Goal: Task Accomplishment & Management: Use online tool/utility

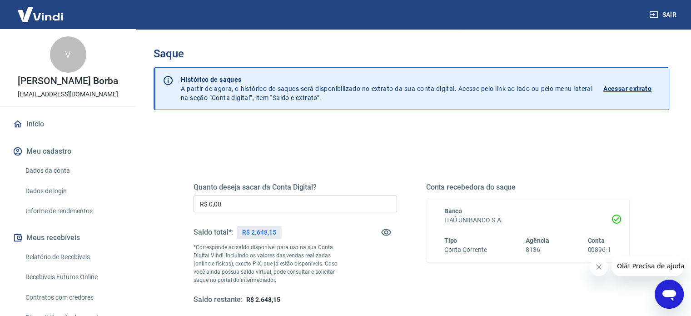
click at [223, 192] on div "Quanto deseja sacar da Conta Digital? R$ 0,00 ​ Saldo total*: R$ 2.648,15 *Corr…" at bounding box center [296, 244] width 204 height 122
click at [226, 203] on input "R$ 0,00" at bounding box center [296, 203] width 204 height 17
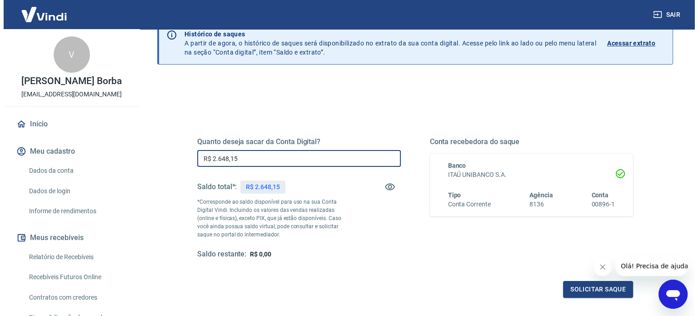
scroll to position [91, 0]
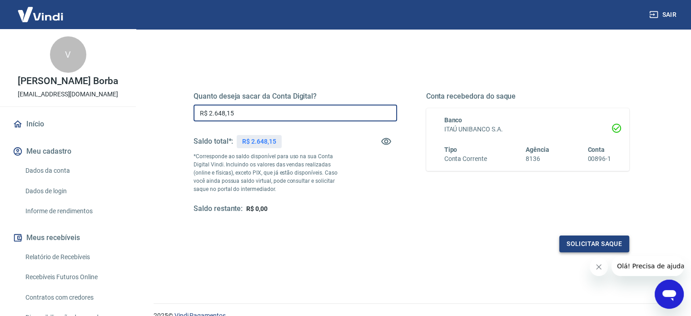
type input "R$ 2.648,15"
click at [602, 242] on button "Solicitar saque" at bounding box center [594, 243] width 70 height 17
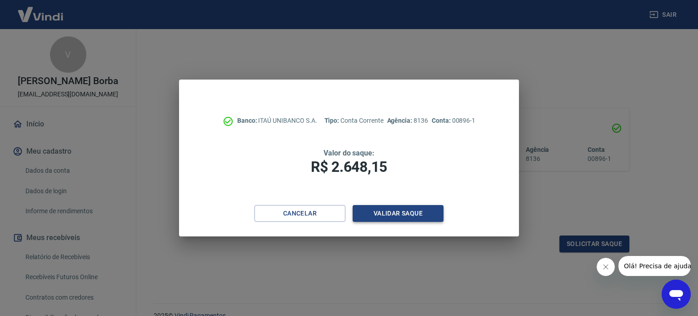
click at [398, 212] on button "Validar saque" at bounding box center [398, 213] width 91 height 17
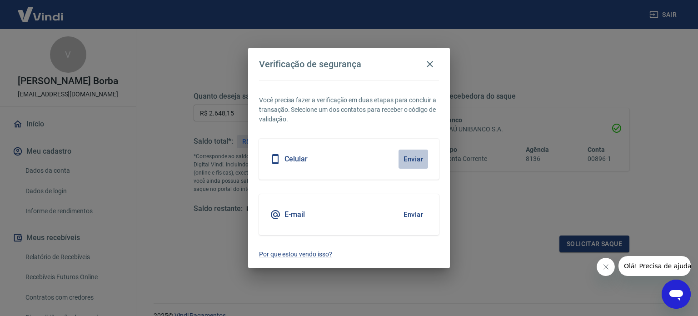
click at [418, 158] on button "Enviar" at bounding box center [414, 159] width 30 height 19
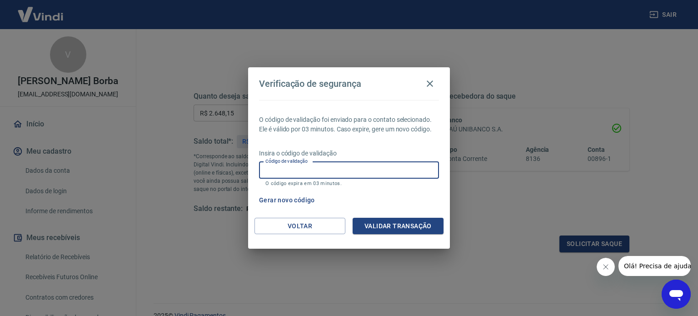
click at [419, 167] on input "Código de validação" at bounding box center [349, 170] width 180 height 17
type input "601845"
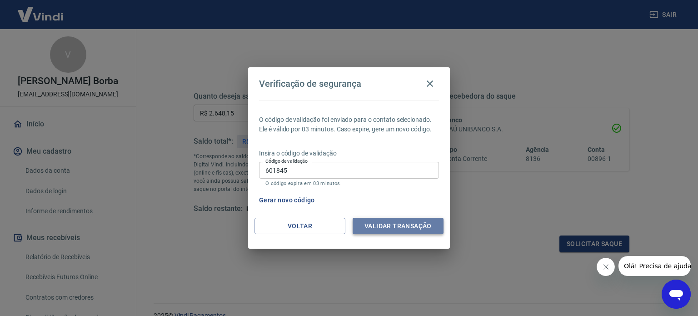
click at [400, 228] on button "Validar transação" at bounding box center [398, 226] width 91 height 17
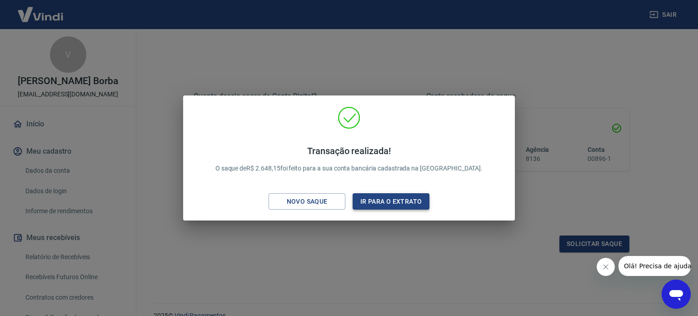
click at [389, 195] on button "Ir para o extrato" at bounding box center [391, 201] width 77 height 17
